Goal: Task Accomplishment & Management: Manage account settings

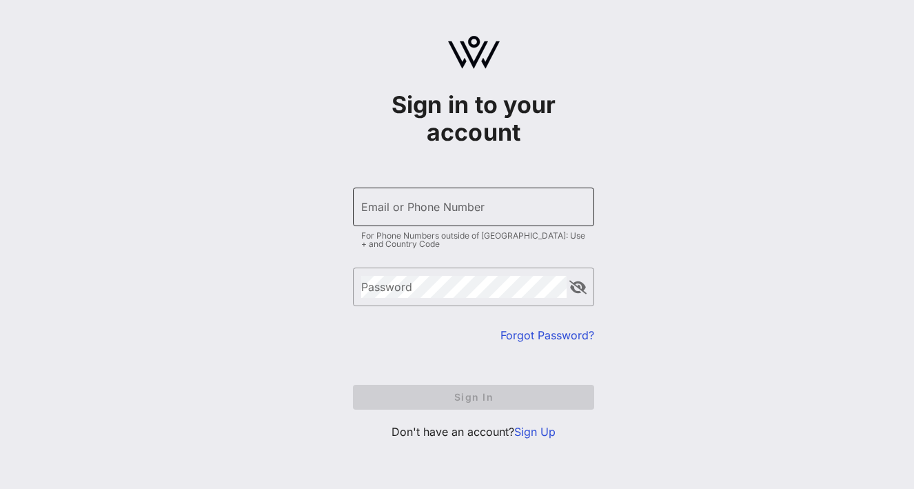
click at [409, 202] on div "Email or Phone Number" at bounding box center [473, 207] width 225 height 39
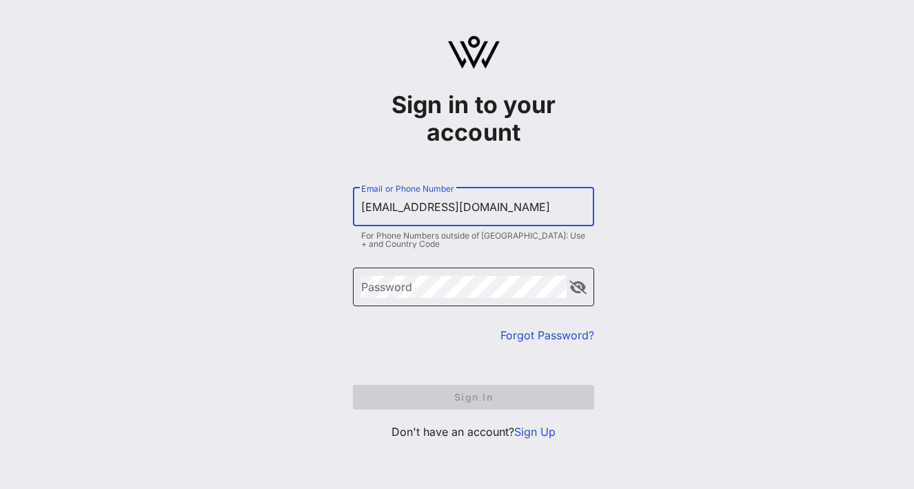
type input "[EMAIL_ADDRESS][DOMAIN_NAME]"
click at [429, 274] on div "Password" at bounding box center [463, 286] width 205 height 39
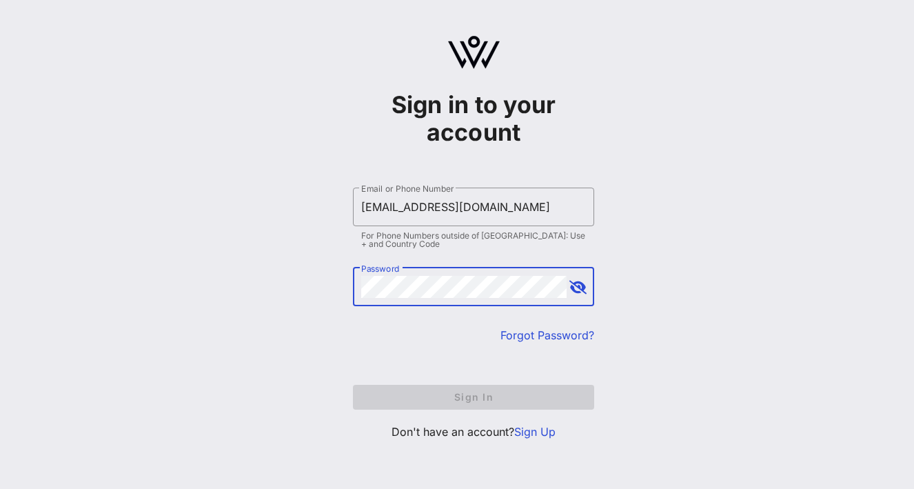
click at [554, 440] on div "Sign in to your account ​ Email or Phone Number [EMAIL_ADDRESS][DOMAIN_NAME] Fo…" at bounding box center [473, 264] width 241 height 374
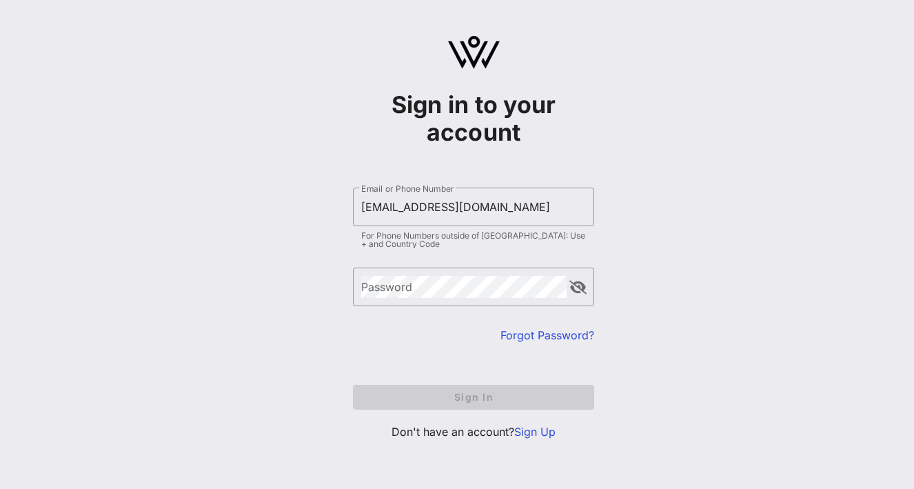
click at [542, 435] on link "Sign Up" at bounding box center [534, 432] width 41 height 14
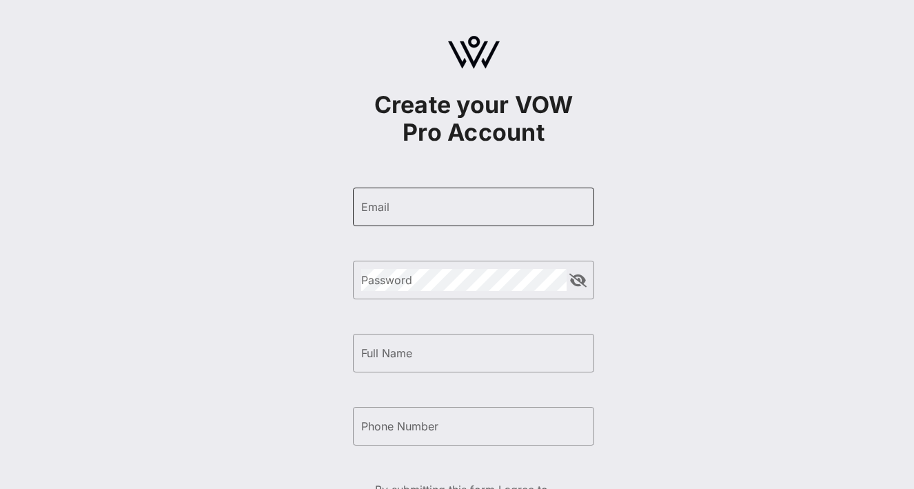
click at [418, 203] on input "Email" at bounding box center [473, 207] width 225 height 22
type input "[EMAIL_ADDRESS][DOMAIN_NAME]"
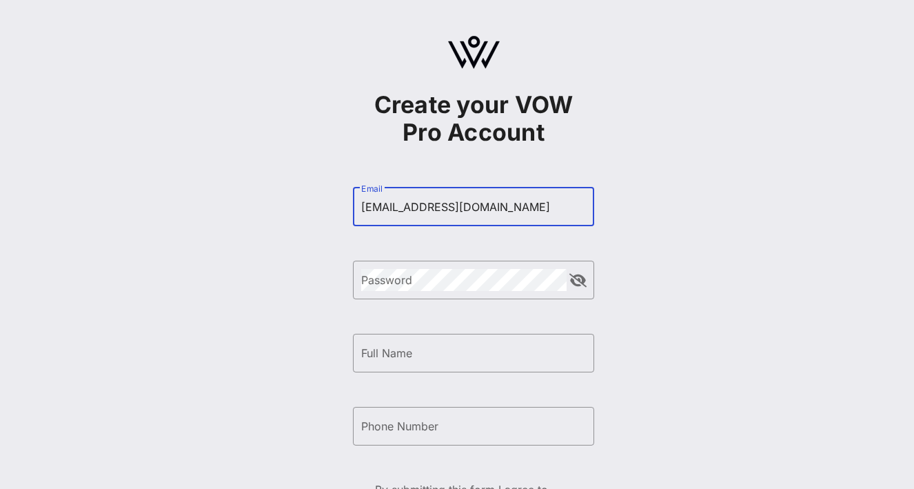
type input "[PERSON_NAME]"
type input "[PHONE_NUMBER]"
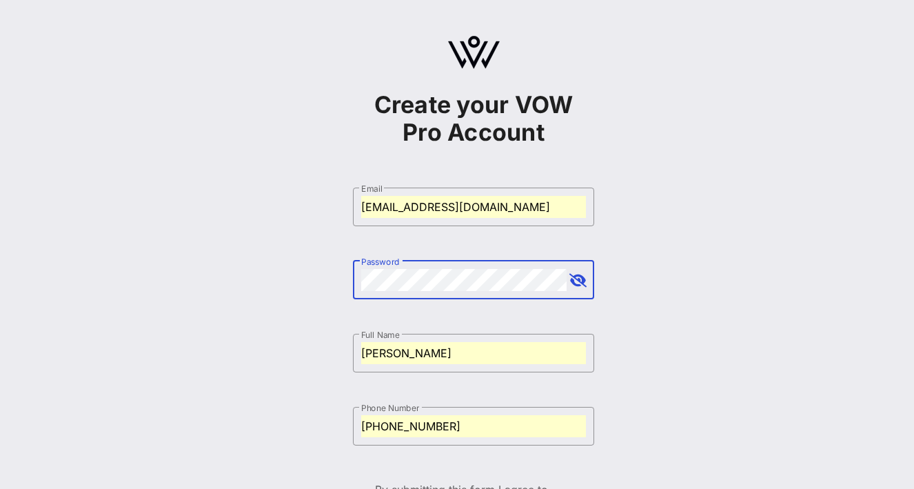
click at [581, 282] on button "append icon" at bounding box center [577, 281] width 17 height 14
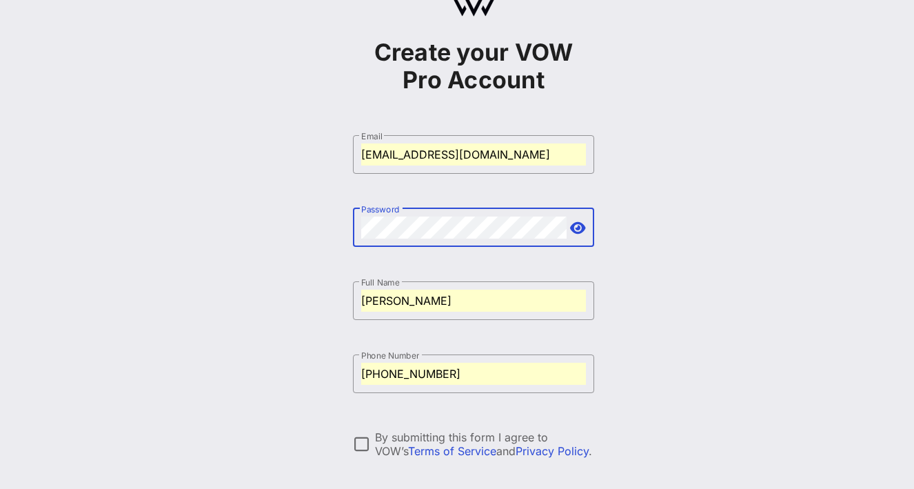
scroll to position [54, 0]
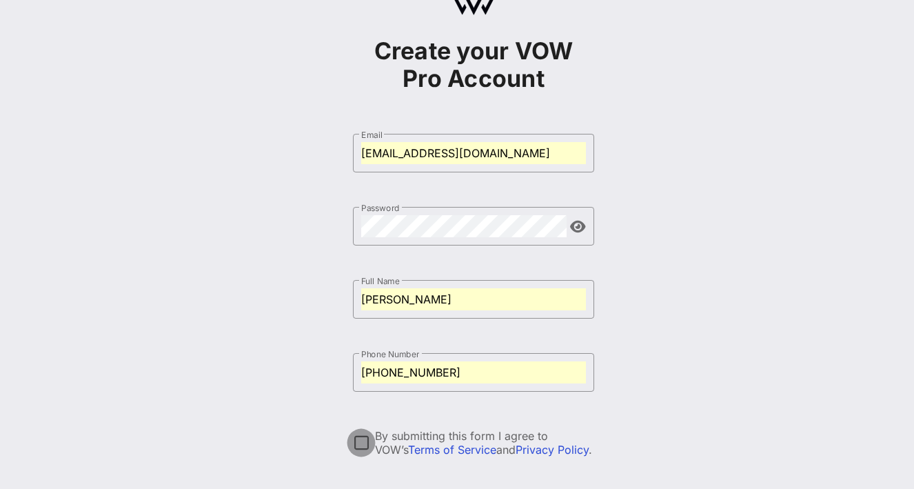
click at [361, 435] on div at bounding box center [361, 442] width 23 height 23
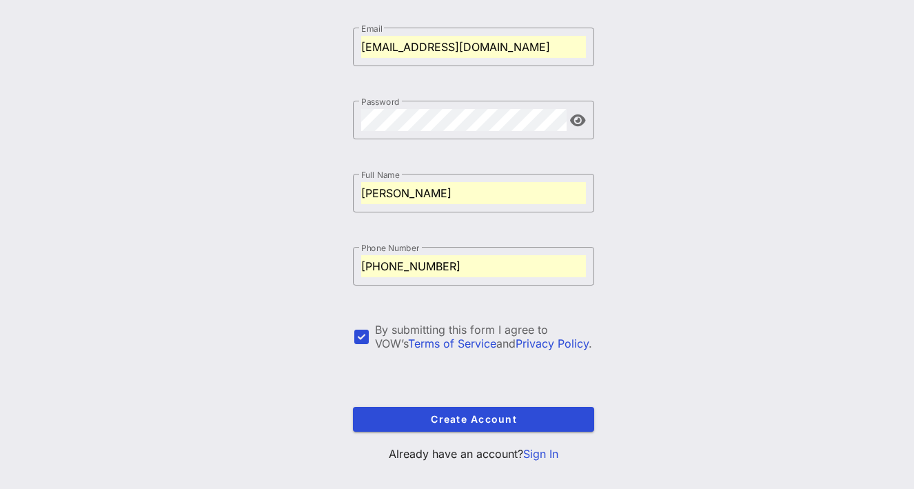
scroll to position [180, 0]
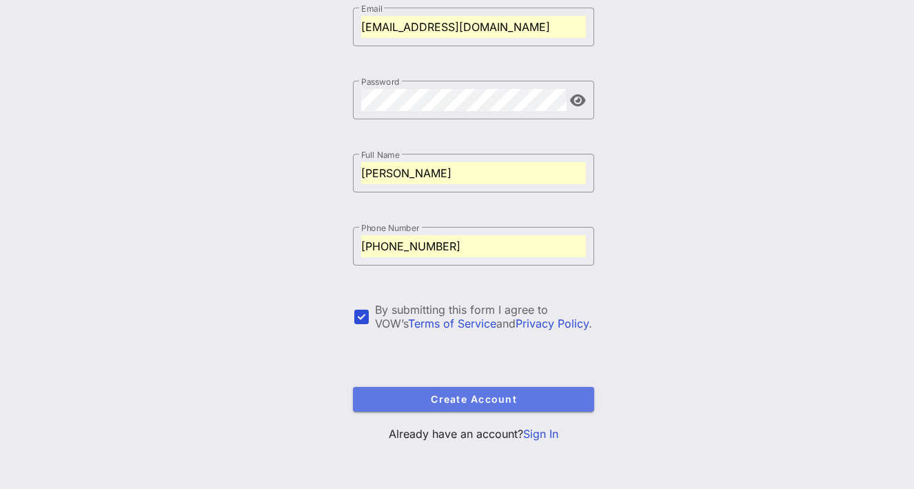
click at [547, 397] on span "Create Account" at bounding box center [473, 399] width 219 height 12
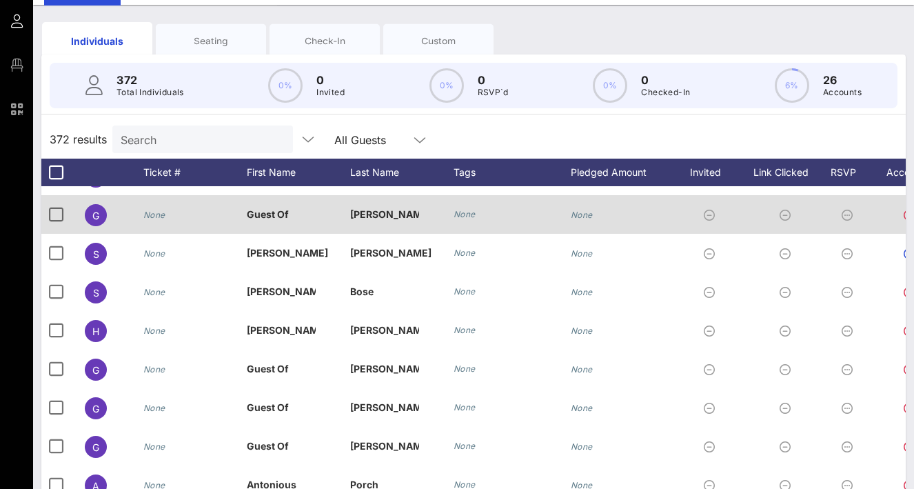
scroll to position [11403, 0]
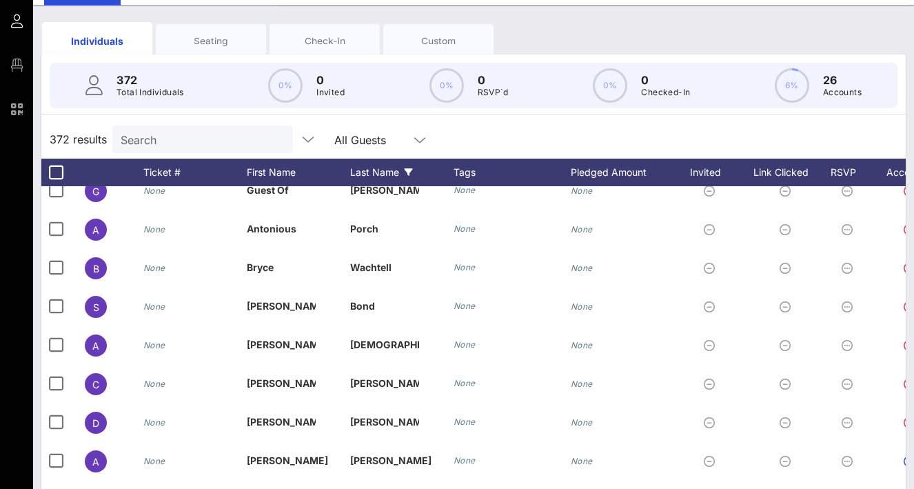
click at [401, 170] on div "Last Name" at bounding box center [401, 173] width 103 height 28
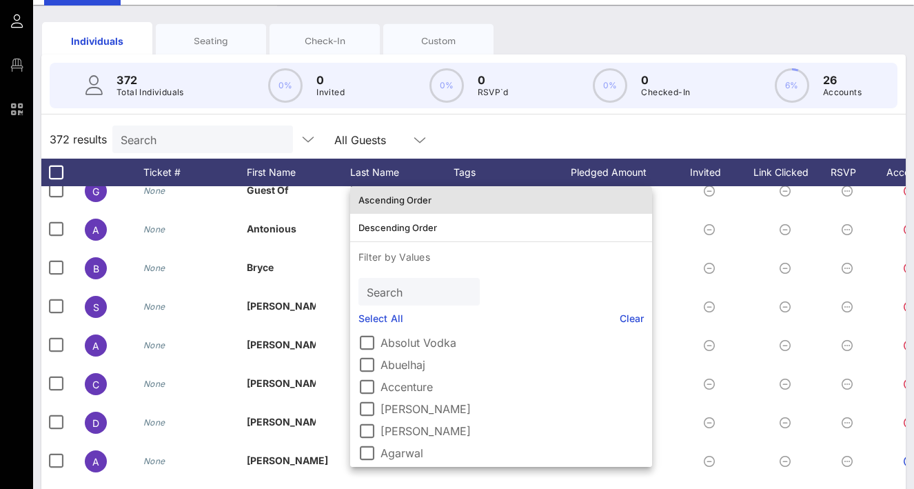
click at [411, 205] on div "Ascending Order" at bounding box center [500, 200] width 285 height 22
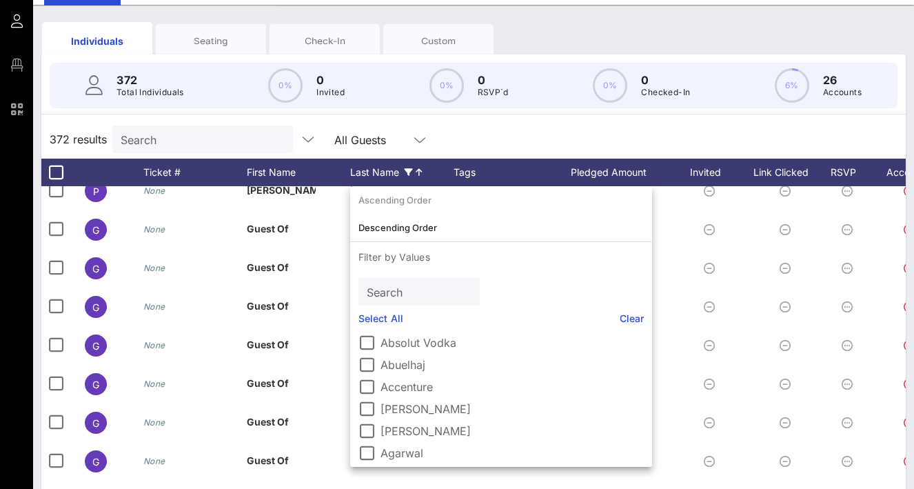
click at [435, 161] on div "Last Name" at bounding box center [401, 173] width 103 height 28
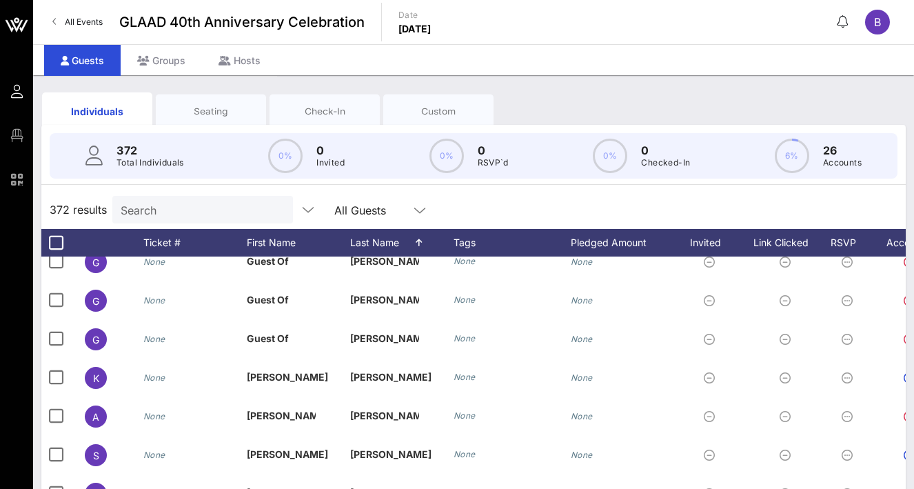
scroll to position [1996, 0]
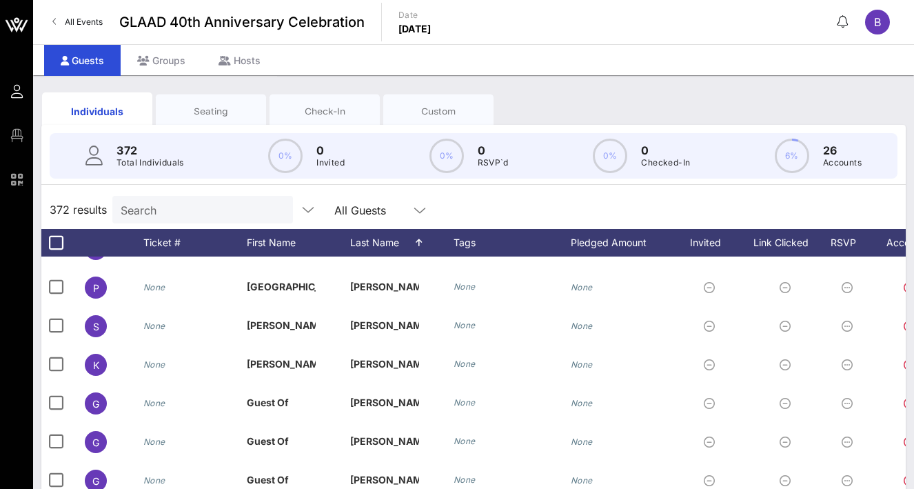
click at [200, 120] on div "Seating" at bounding box center [211, 111] width 110 height 34
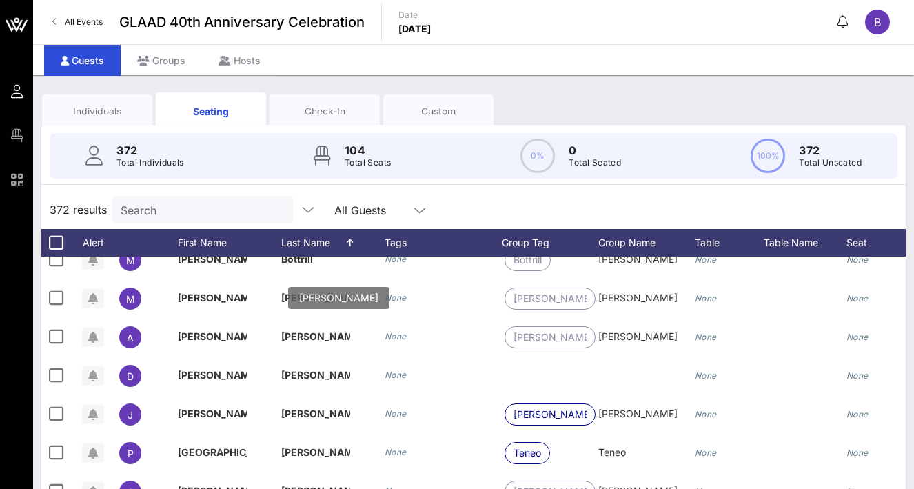
scroll to position [1832, 0]
